Goal: Task Accomplishment & Management: Use online tool/utility

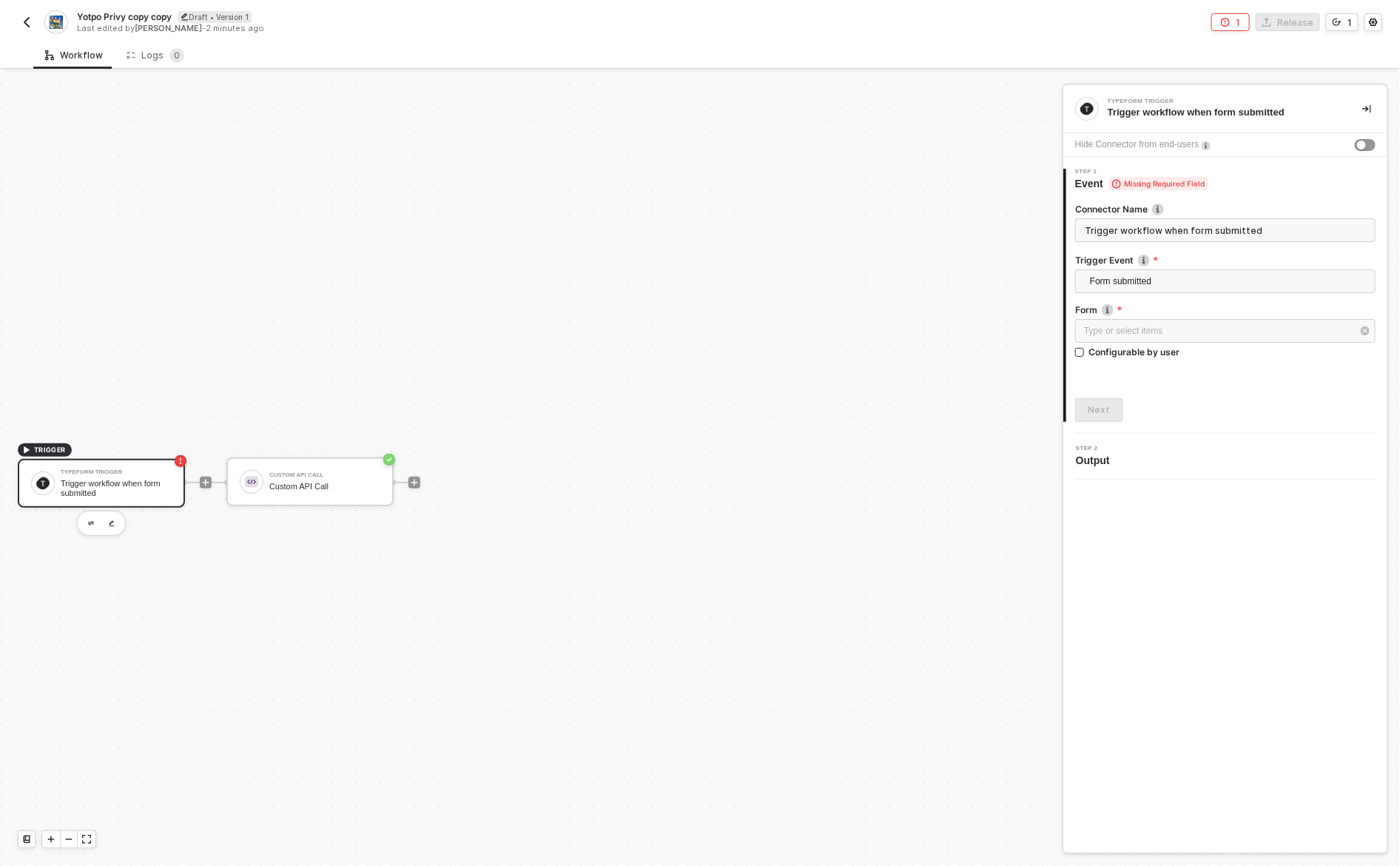
scroll to position [26, 0]
click at [32, 18] on button "button" at bounding box center [26, 22] width 18 height 18
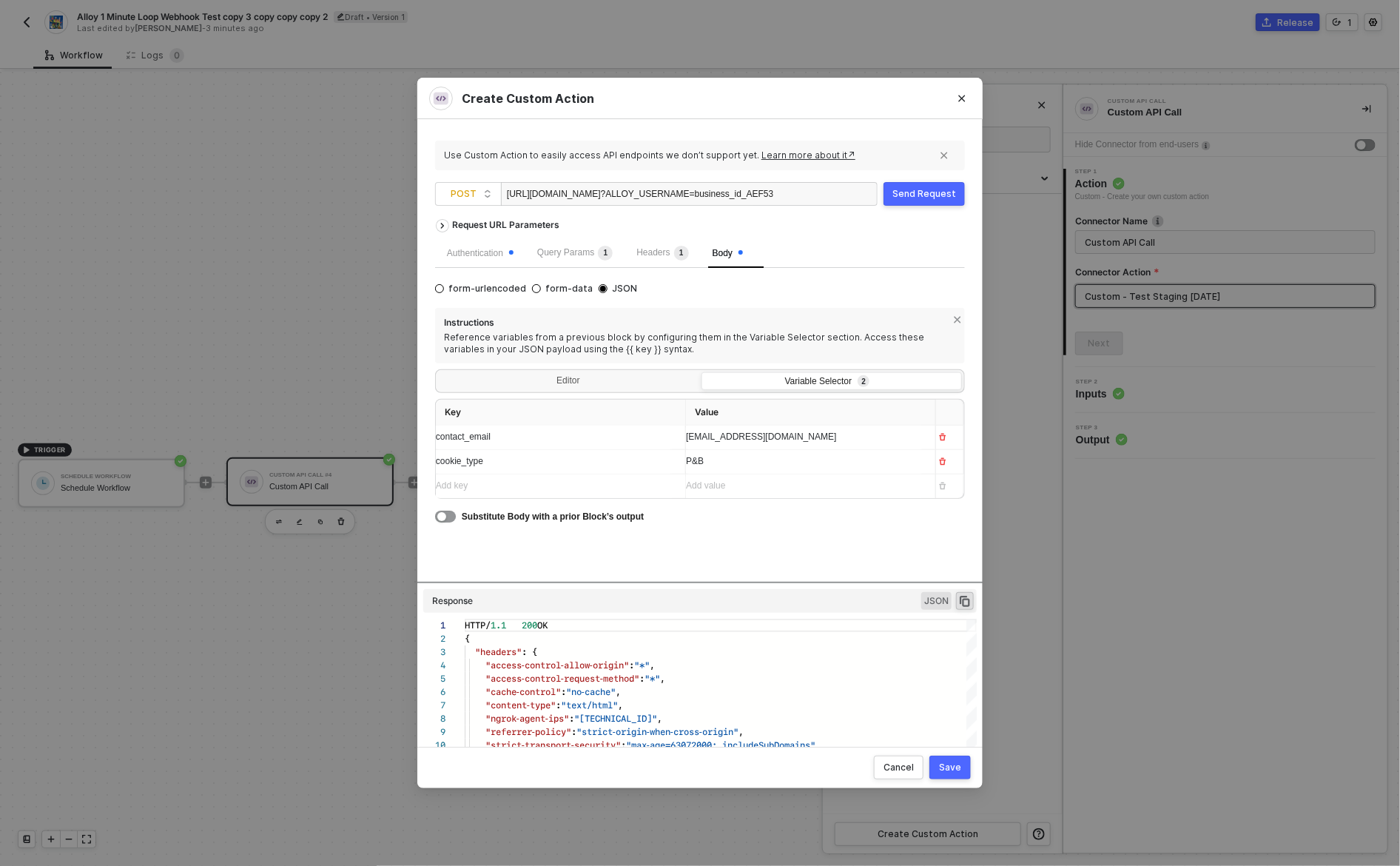
scroll to position [133, 0]
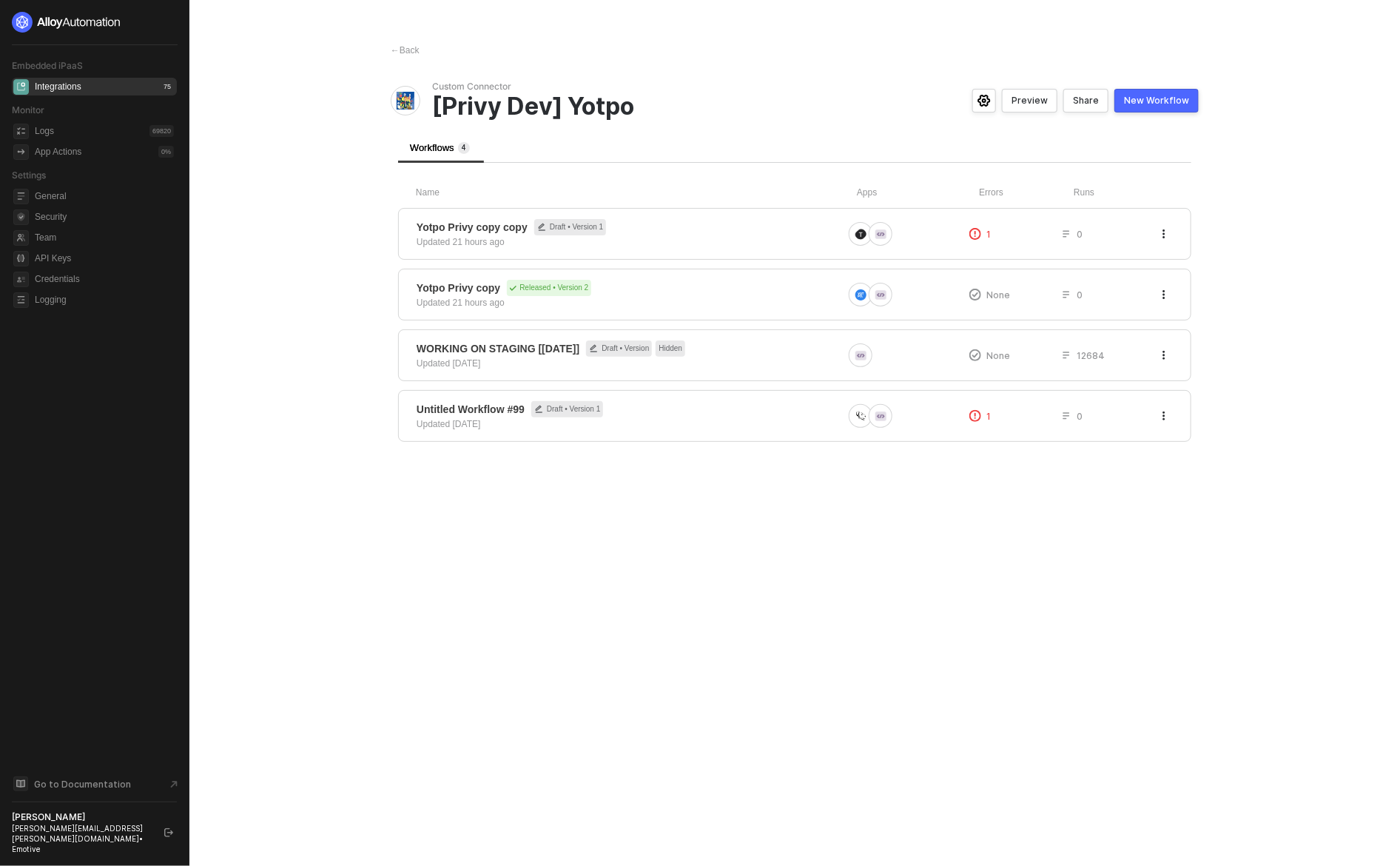
click at [322, 217] on main "← Back Custom Connector [Privy Dev] Yotpo Preview Share New Workflow Workflows …" at bounding box center [700, 433] width 1400 height 866
click at [670, 293] on span "Yotpo Privy copy Released • Version 2" at bounding box center [630, 287] width 426 height 17
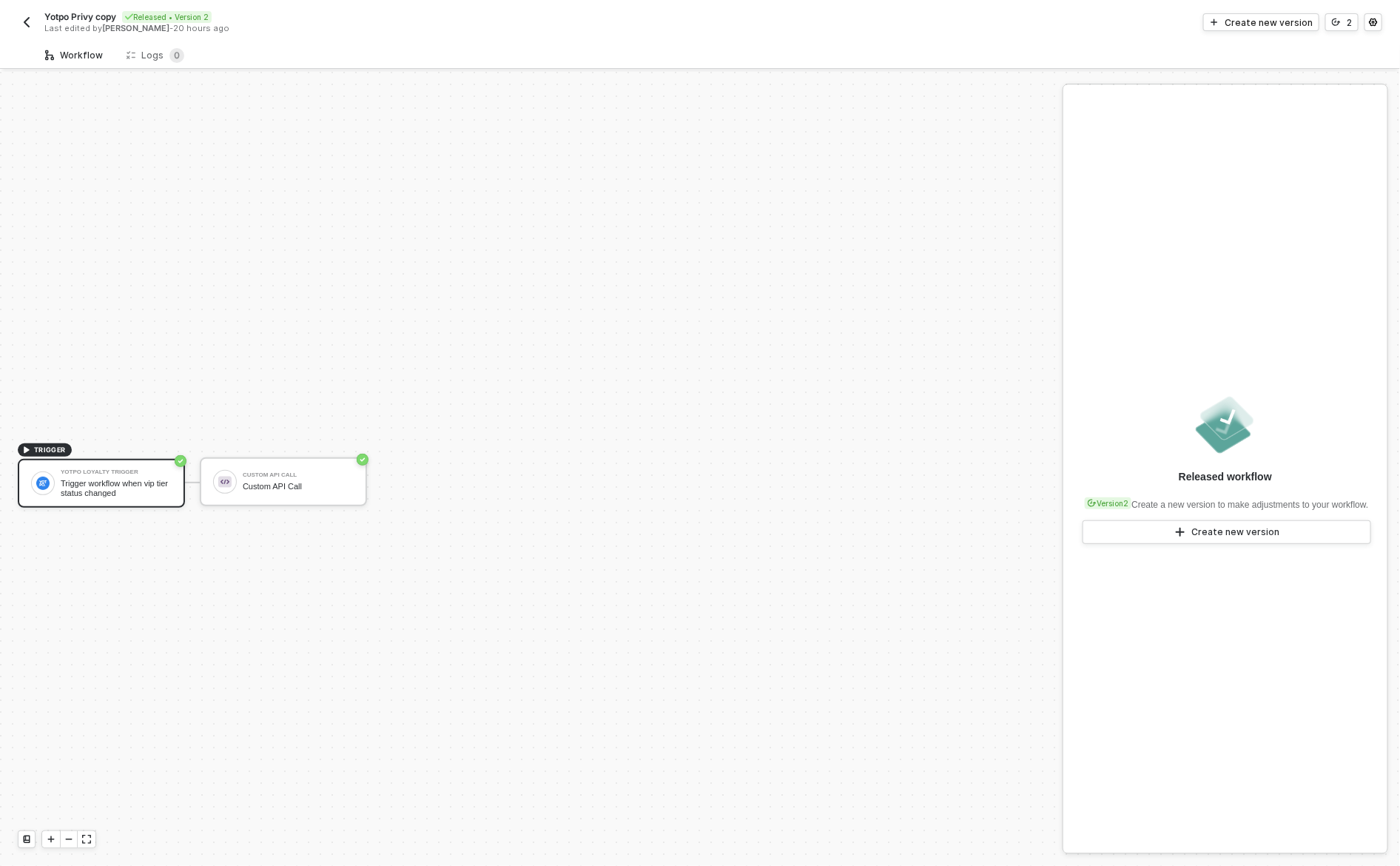
scroll to position [27, 0]
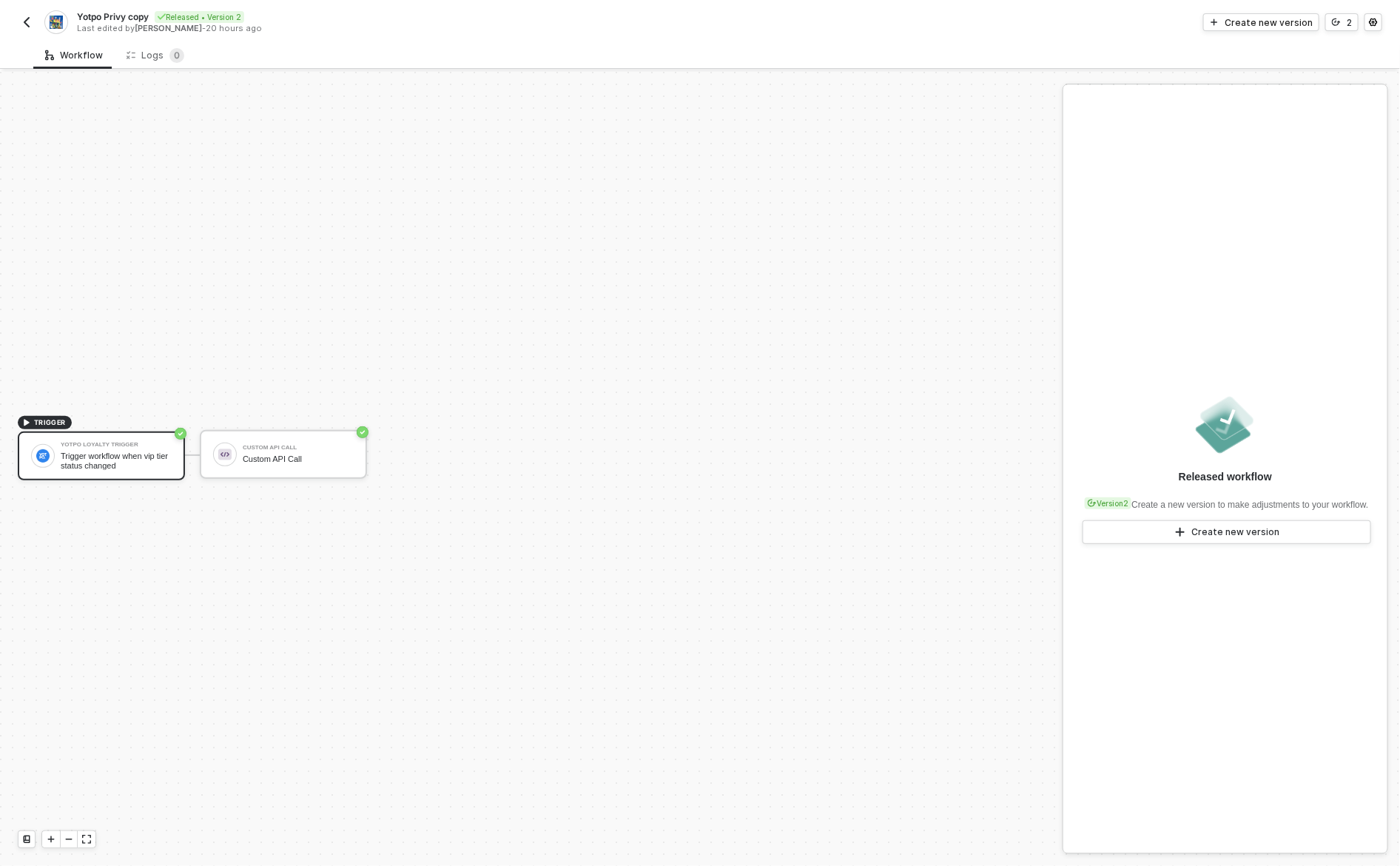
click at [335, 33] on div "Last edited by [PERSON_NAME] - 20 hours ago" at bounding box center [388, 28] width 622 height 11
click at [19, 20] on button "button" at bounding box center [26, 22] width 18 height 18
click at [146, 46] on div "Logs 0" at bounding box center [155, 54] width 81 height 27
